Goal: Information Seeking & Learning: Learn about a topic

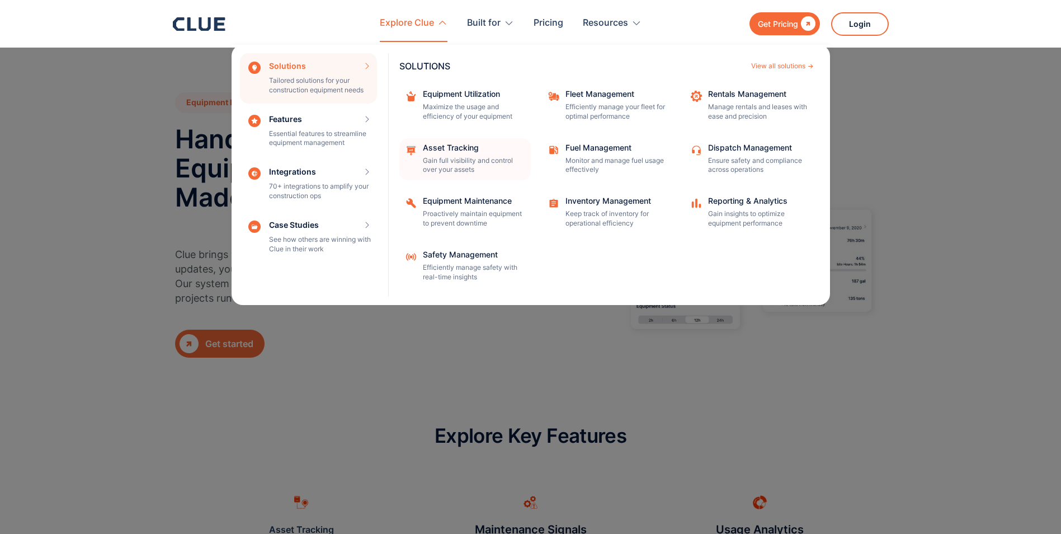
click at [452, 149] on div "Asset Tracking" at bounding box center [473, 148] width 101 height 8
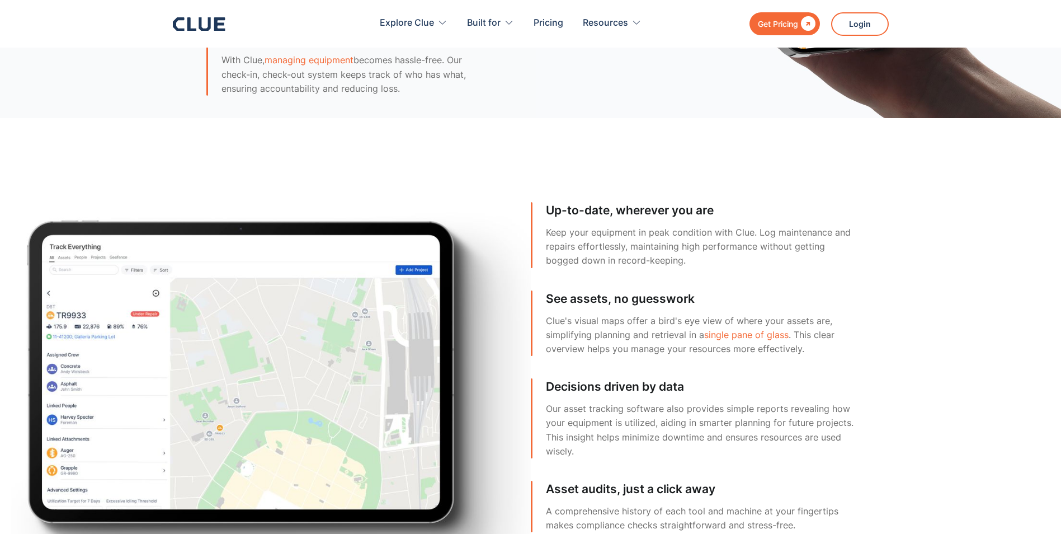
scroll to position [3581, 0]
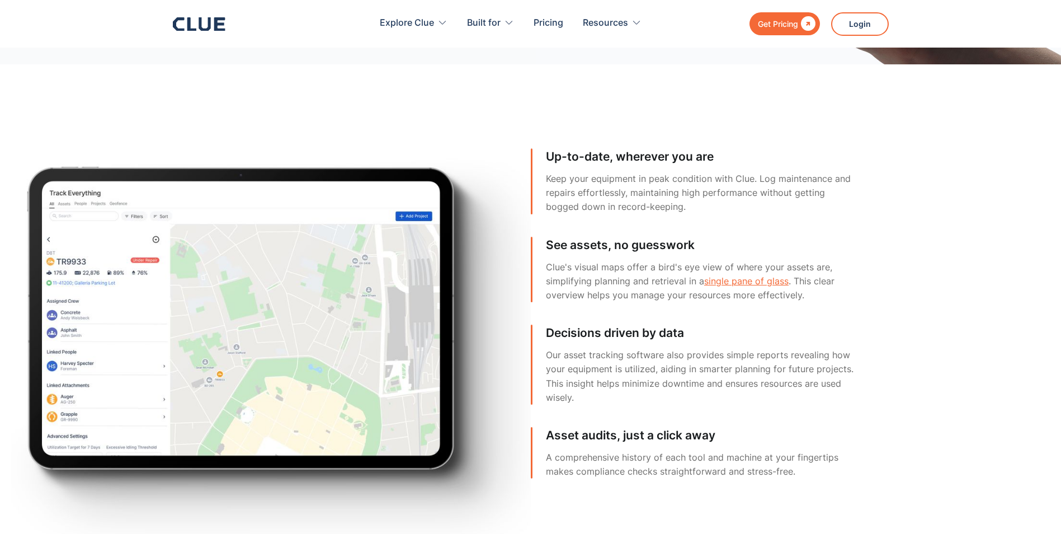
click at [731, 279] on link "single pane of glass" at bounding box center [746, 280] width 84 height 11
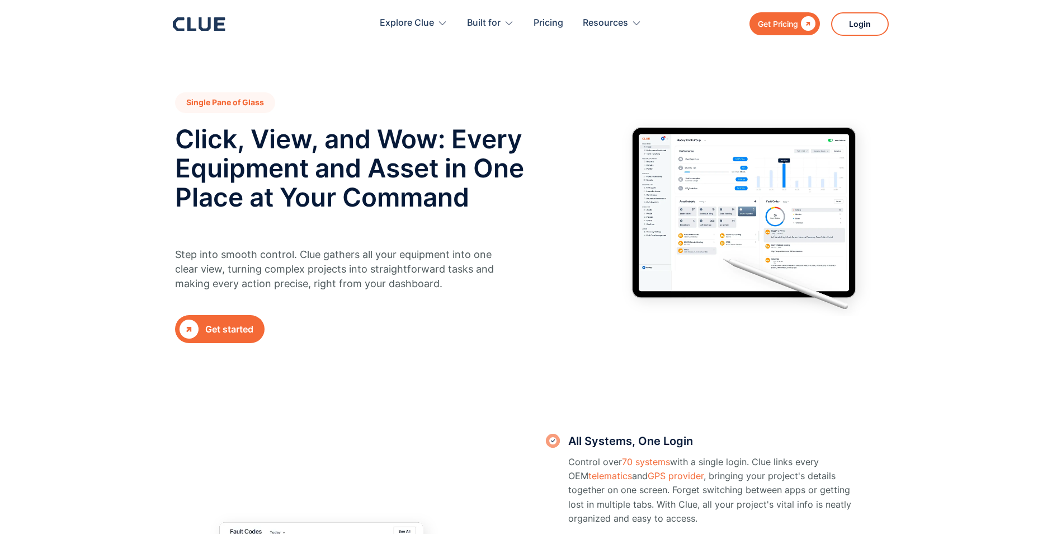
click at [773, 211] on img at bounding box center [743, 217] width 285 height 197
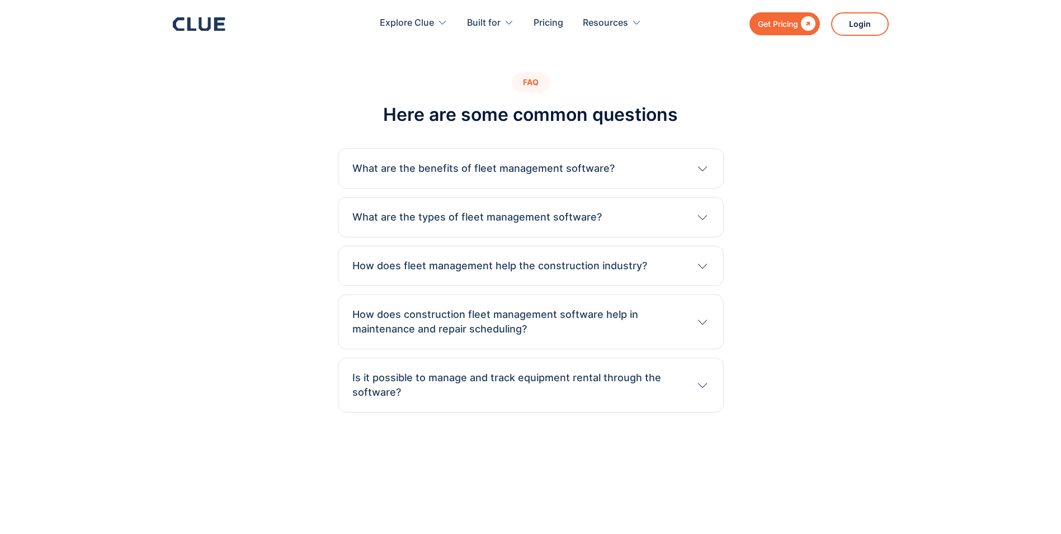
scroll to position [2574, 0]
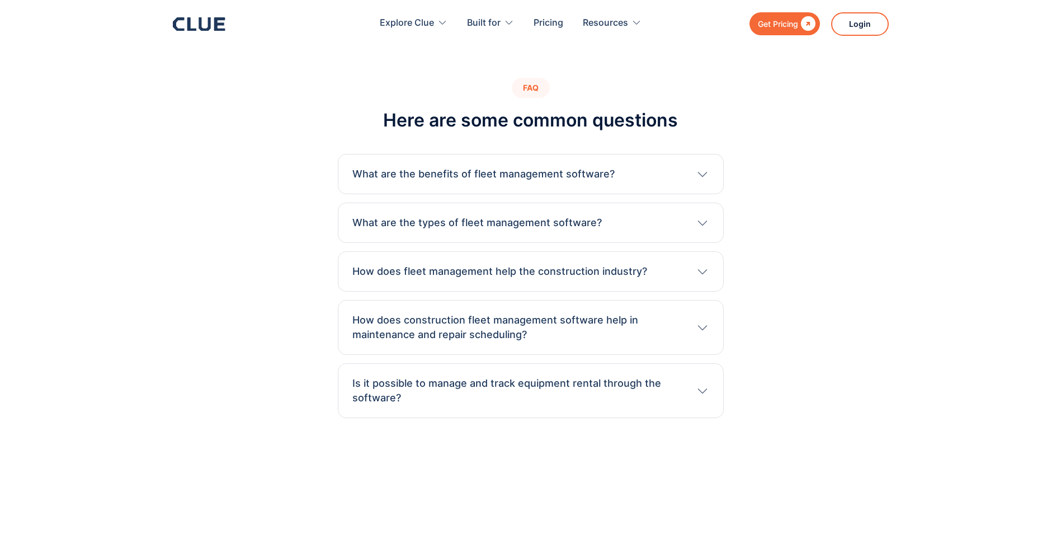
click at [707, 384] on icon at bounding box center [703, 390] width 14 height 13
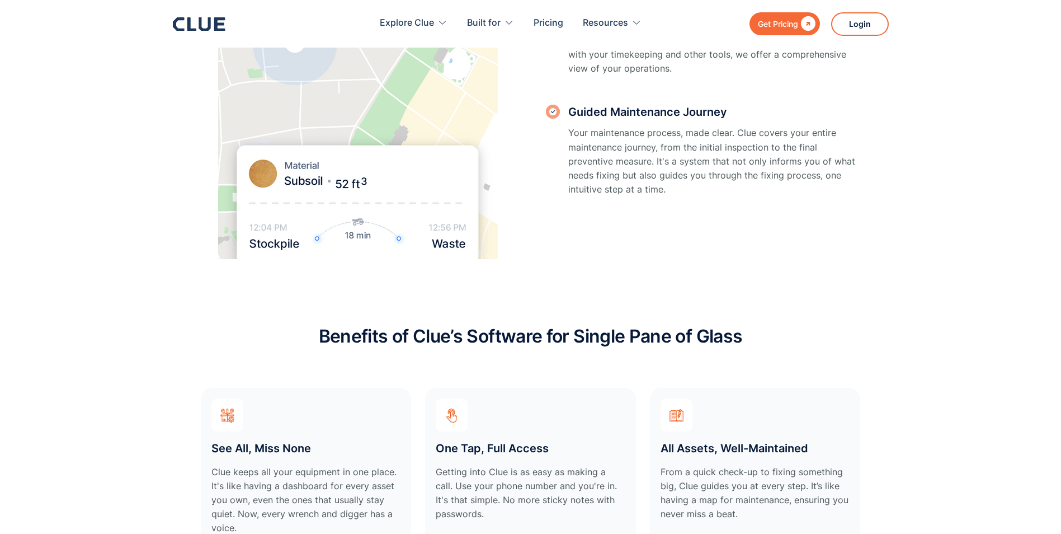
scroll to position [1678, 0]
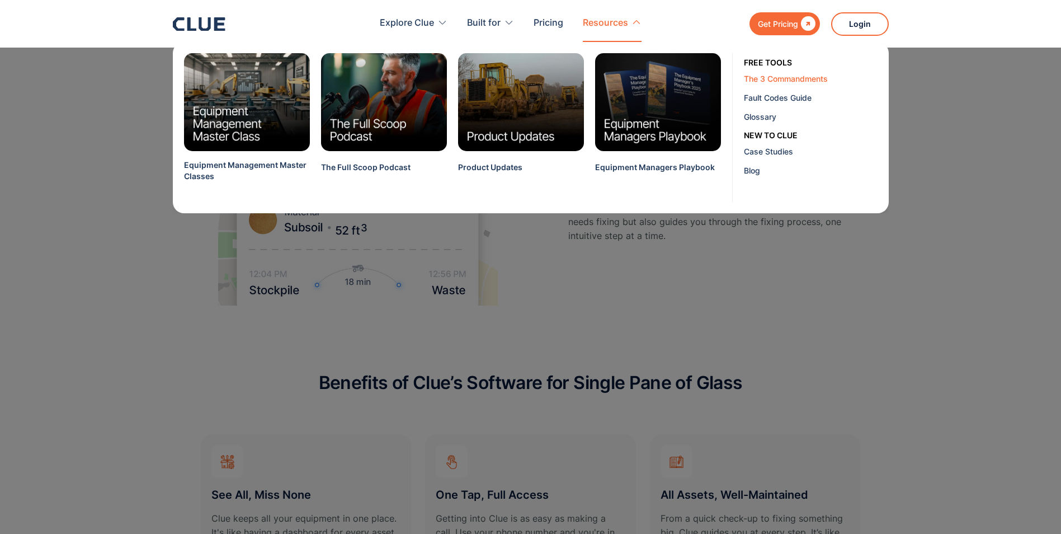
click at [777, 81] on div "The 3 Commandments" at bounding box center [812, 79] width 137 height 12
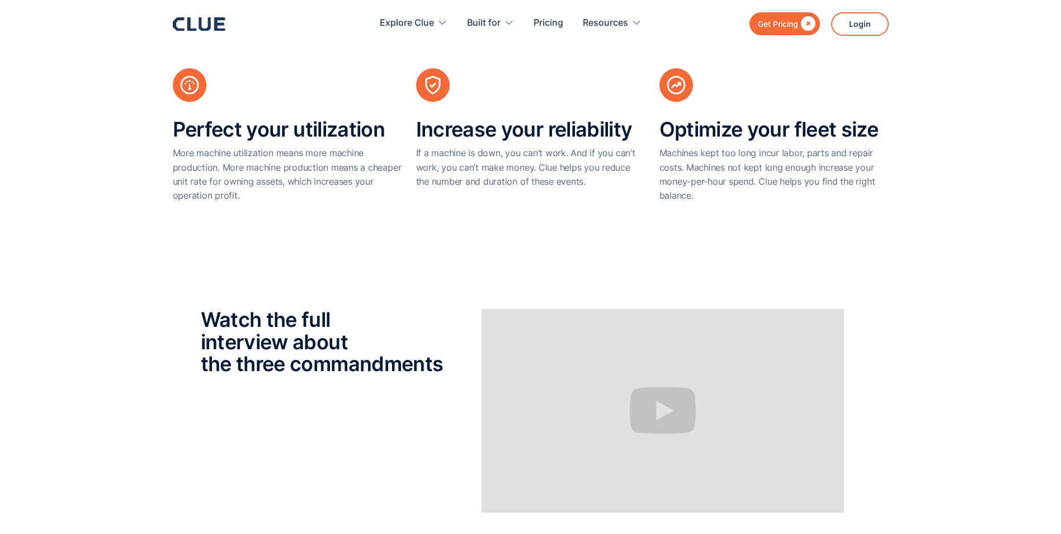
scroll to position [615, 0]
